Goal: Navigation & Orientation: Find specific page/section

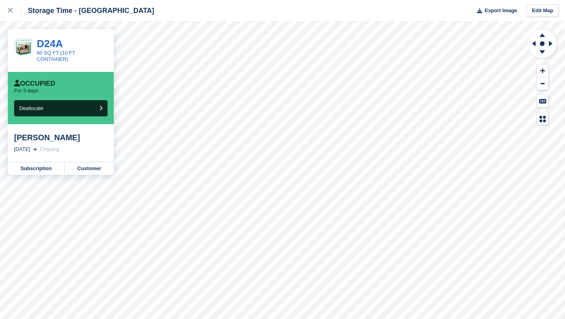
click at [29, 20] on div "Storage Time - [GEOGRAPHIC_DATA]" at bounding box center [77, 10] width 154 height 21
click at [9, 15] on div at bounding box center [14, 10] width 13 height 9
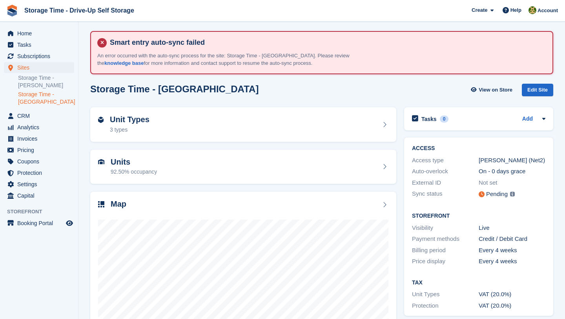
scroll to position [5, 0]
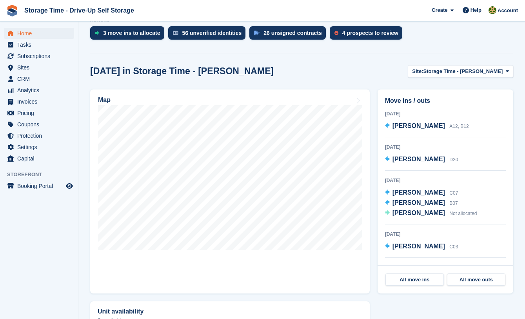
scroll to position [220, 0]
